Goal: Task Accomplishment & Management: Use online tool/utility

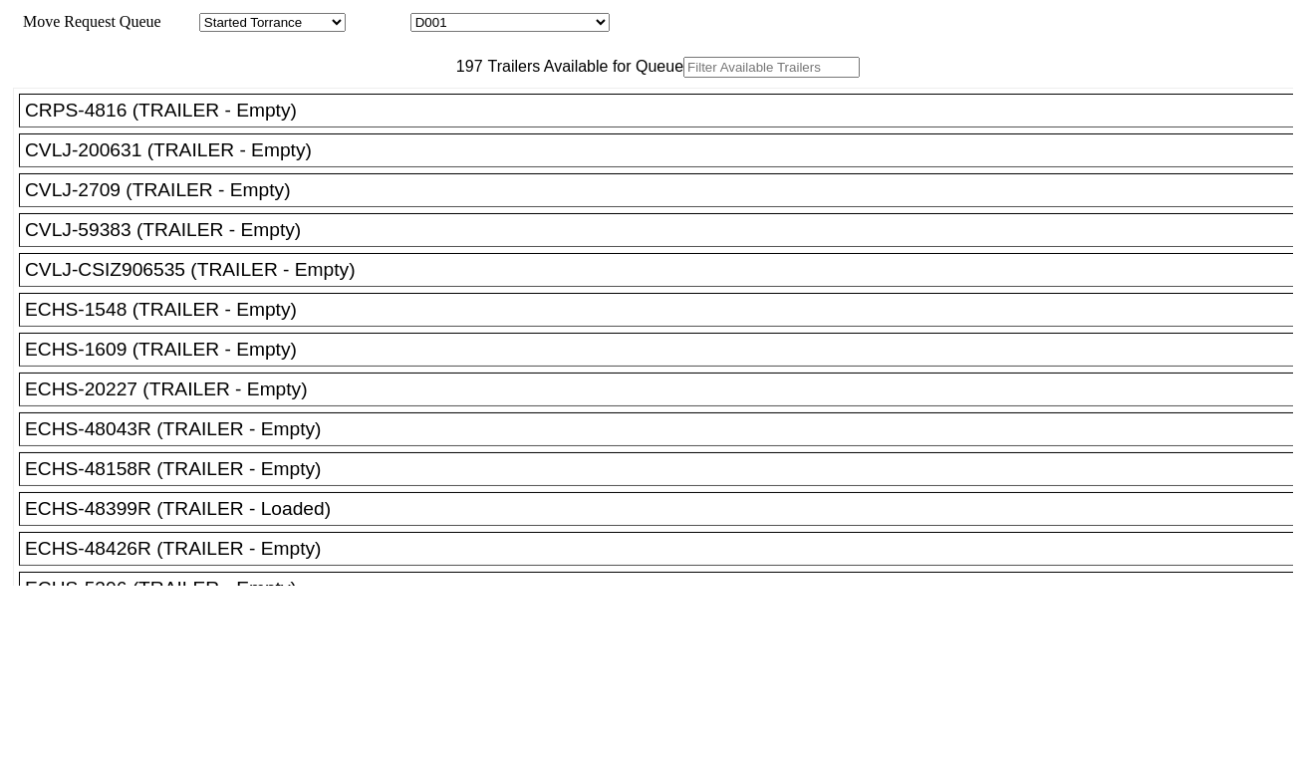
drag, startPoint x: 0, startPoint y: 0, endPoint x: 419, endPoint y: 120, distance: 436.1
click at [683, 78] on input "text" at bounding box center [771, 67] width 176 height 21
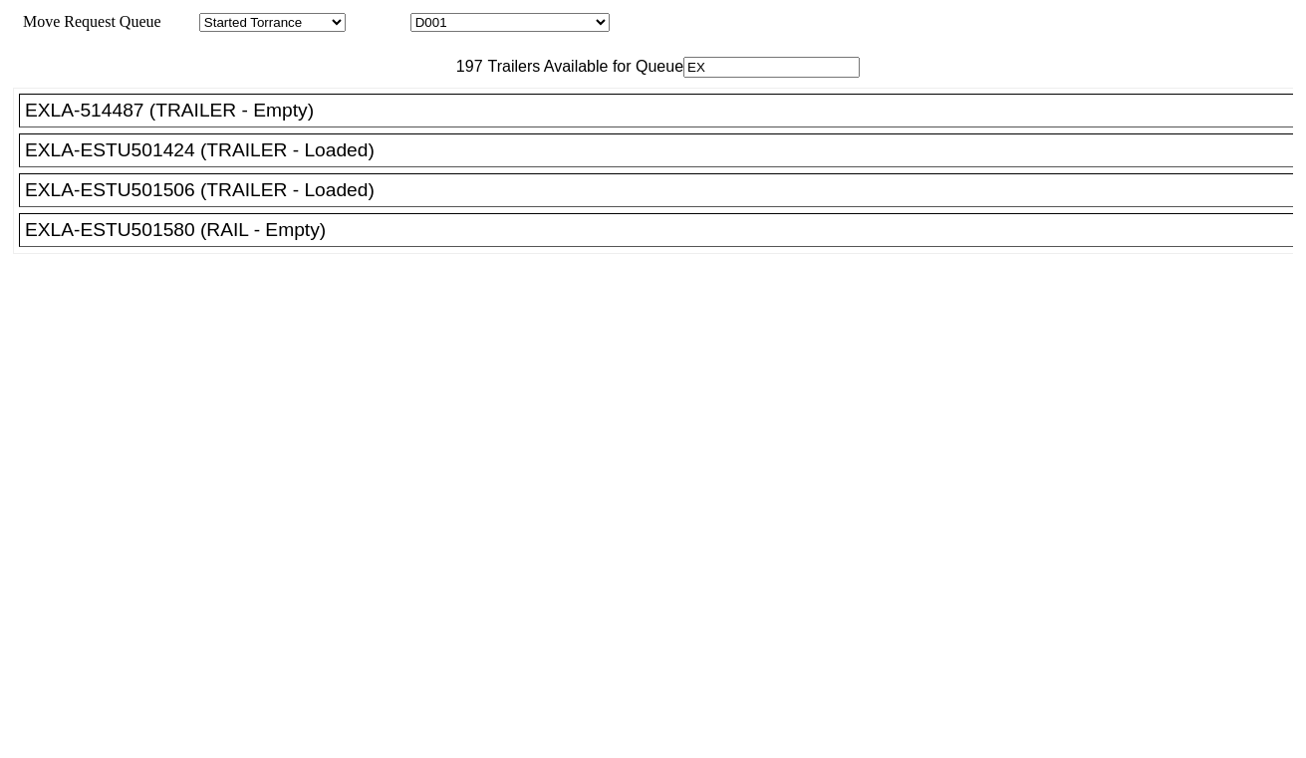
type input "EX"
click at [200, 247] on li "EXLA-ESTU501580 (RAIL - Empty)" at bounding box center [665, 230] width 1292 height 34
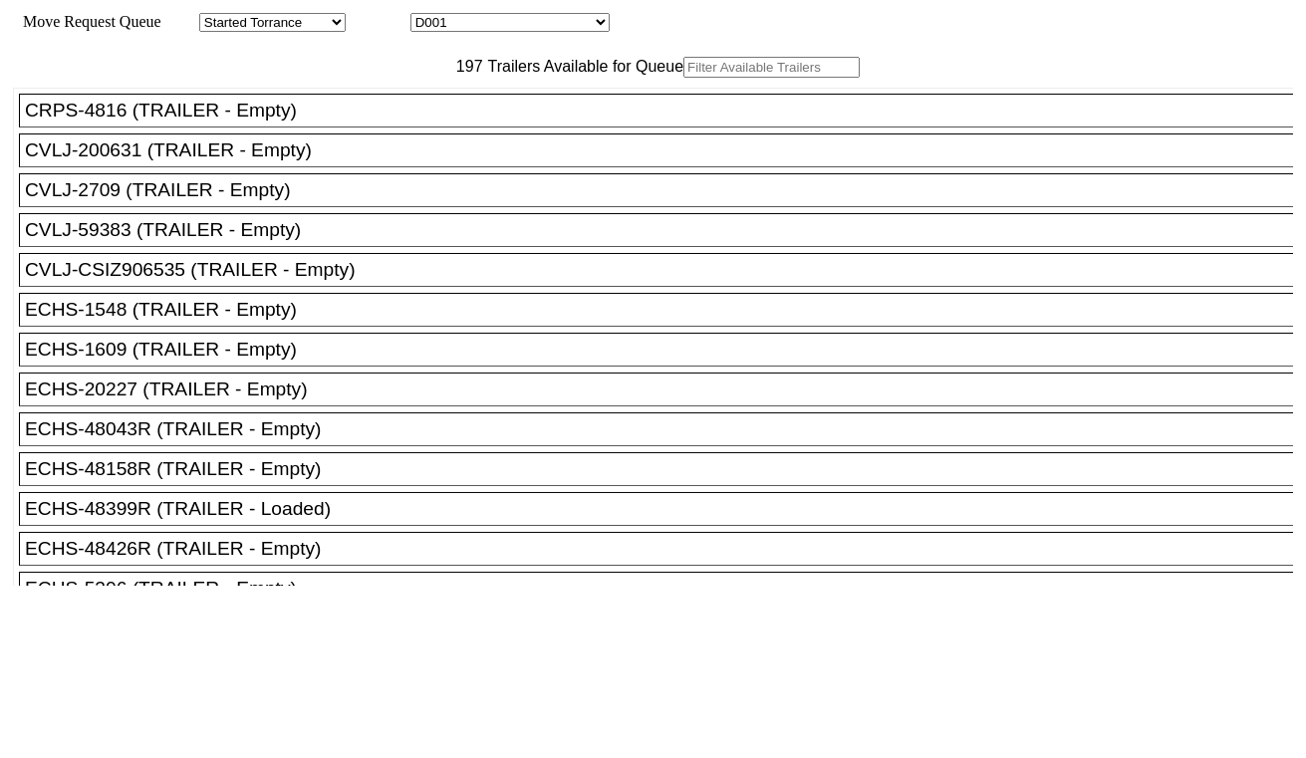
click at [683, 78] on input "text" at bounding box center [771, 67] width 176 height 21
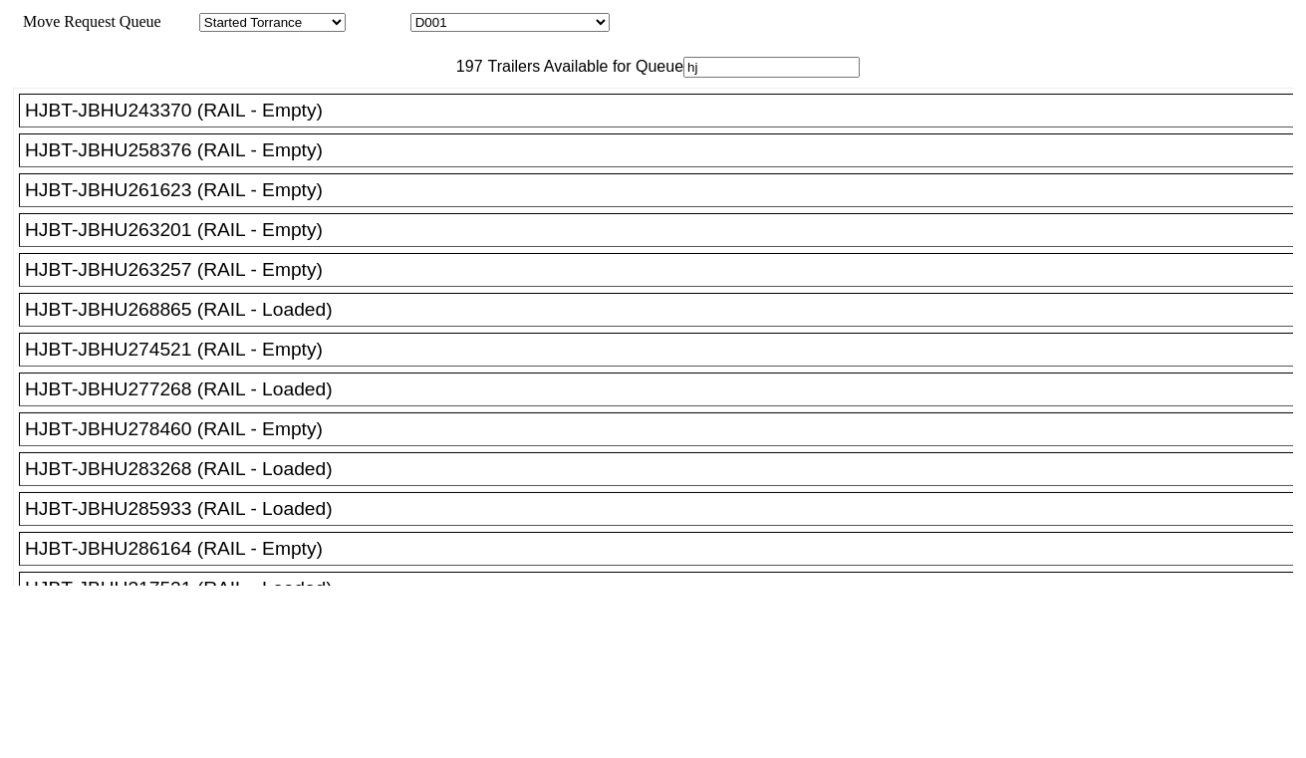
type input "hj"
click at [347, 265] on ul "CRPS-4816 (TRAILER - Empty) CVLJ-200631 (TRAILER - Empty) CVLJ-2709 (TRAILER - …" at bounding box center [654, 589] width 1282 height 1003
click at [381, 241] on div "HJBT-JBHU263201 (RAIL - Empty)" at bounding box center [665, 230] width 1280 height 22
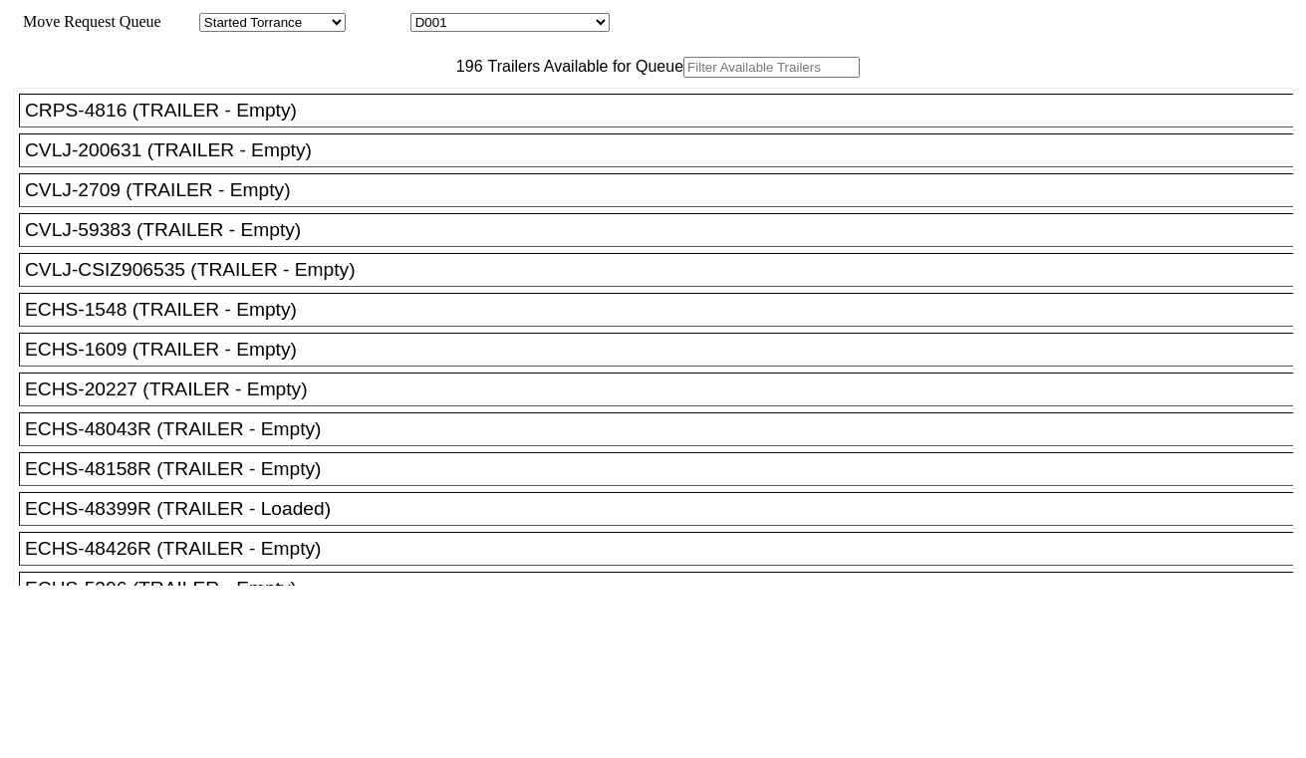
click at [683, 78] on input "text" at bounding box center [771, 67] width 176 height 21
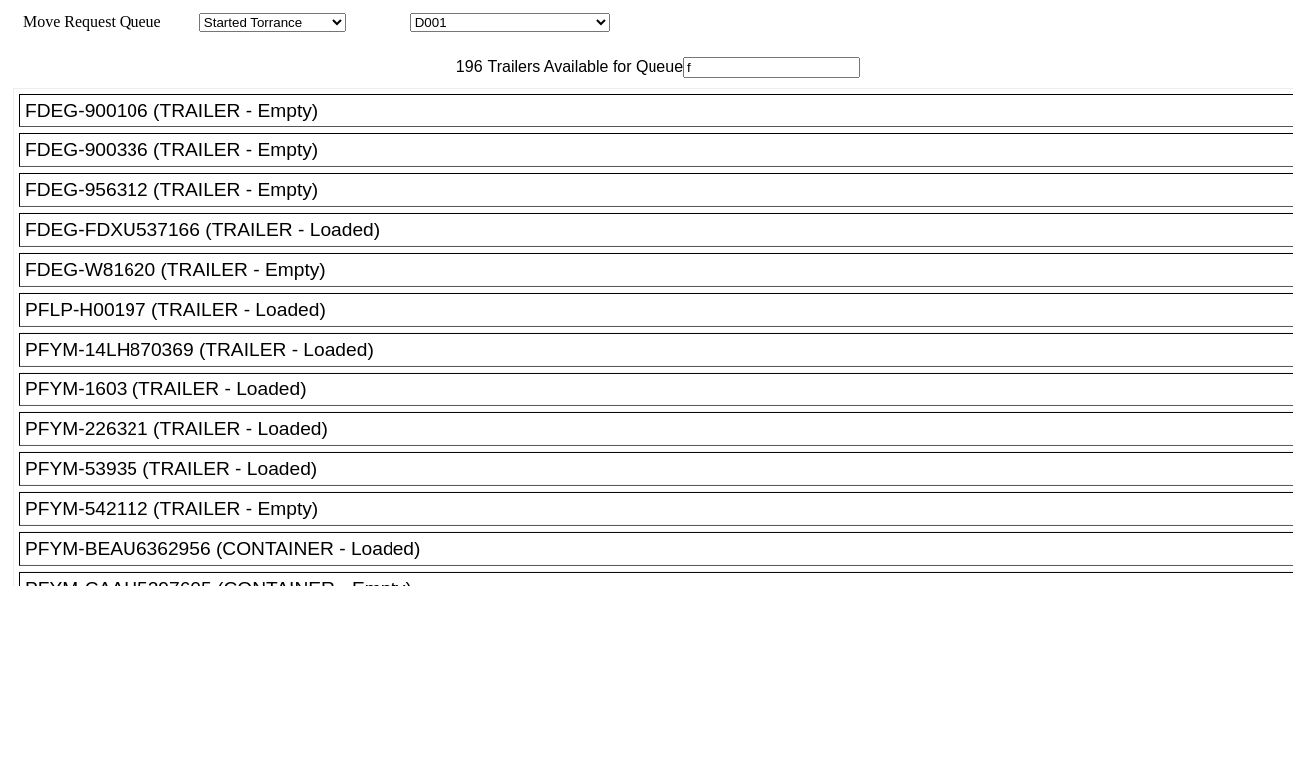
type input "f"
click at [304, 201] on div "FDEG-956312 (TRAILER - Empty)" at bounding box center [665, 190] width 1280 height 22
